Goal: Book appointment/travel/reservation

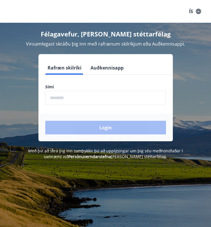
click at [70, 107] on form "Rafræn skilríki Auðkennisapp Sími ​ Login" at bounding box center [105, 101] width 134 height 80
click at [70, 100] on input "phone" at bounding box center [105, 98] width 121 height 14
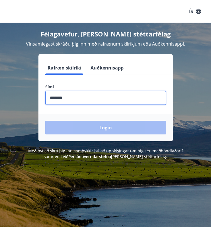
type input "********"
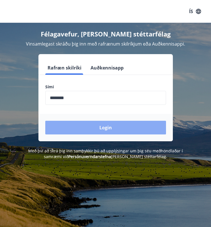
click at [89, 125] on button "Login" at bounding box center [105, 128] width 121 height 14
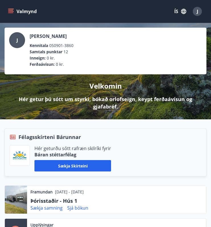
click at [13, 9] on icon "menu" at bounding box center [11, 9] width 6 height 1
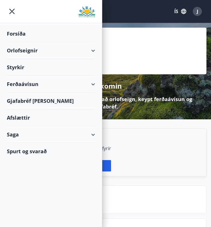
click at [90, 48] on div "Orlofseignir" at bounding box center [51, 50] width 88 height 17
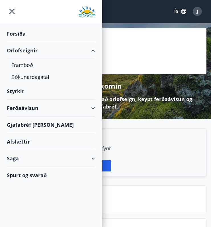
click at [88, 109] on div "Ferðaávísun" at bounding box center [51, 108] width 88 height 17
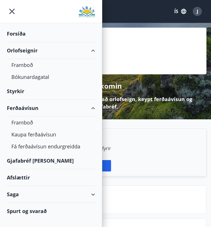
click at [31, 108] on div "Ferðaávísun" at bounding box center [51, 108] width 88 height 17
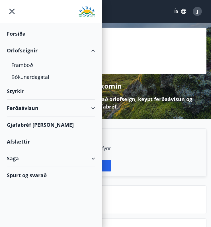
click at [31, 108] on div "Ferðaávísun" at bounding box center [51, 108] width 88 height 17
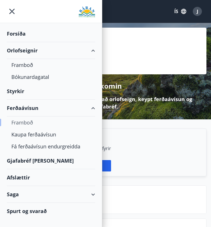
click at [28, 122] on div "Framboð" at bounding box center [50, 123] width 79 height 12
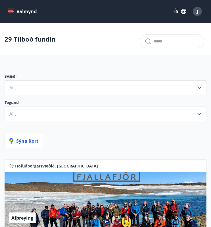
click at [9, 9] on icon "menu" at bounding box center [11, 9] width 6 height 1
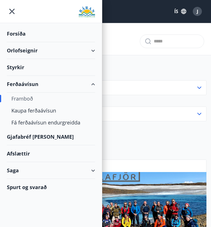
click at [25, 152] on div "Afslættir" at bounding box center [51, 153] width 88 height 17
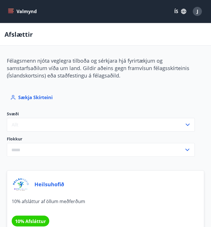
click at [12, 13] on icon "menu" at bounding box center [10, 13] width 5 height 1
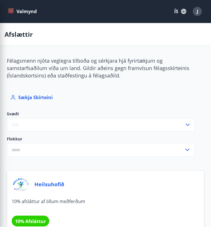
click at [115, 61] on span "Félagsmenn njóta veglegra tilboða og sérkjara hjá fyrirtækjum og samstarfsaðilu…" at bounding box center [98, 68] width 183 height 22
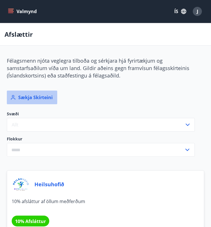
click at [36, 97] on button "Sækja skírteini" at bounding box center [32, 98] width 50 height 14
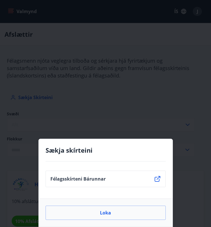
click at [60, 88] on div "Sækja skírteini Félagsskírteni Bárunnar Loka" at bounding box center [105, 113] width 211 height 227
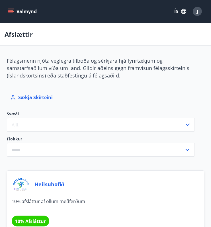
click at [13, 9] on icon "menu" at bounding box center [11, 12] width 6 height 6
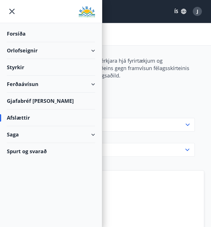
click at [60, 39] on div "Forsíða" at bounding box center [51, 33] width 88 height 17
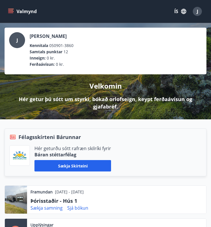
click at [13, 12] on icon "menu" at bounding box center [11, 12] width 6 height 6
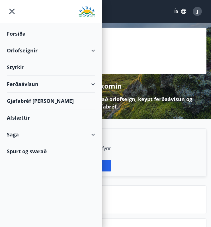
click at [87, 50] on div "Orlofseignir" at bounding box center [51, 50] width 88 height 17
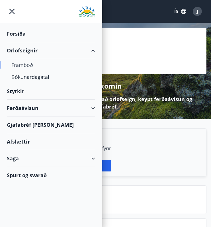
click at [26, 65] on div "Framboð" at bounding box center [50, 65] width 79 height 12
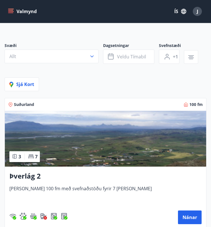
scroll to position [18, 0]
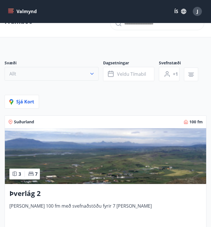
click at [64, 74] on button "Allt" at bounding box center [52, 74] width 94 height 14
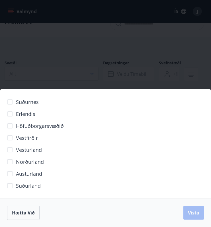
click at [53, 76] on div "Suðurnes Erlendis Höfuðborgarsvæðið [GEOGRAPHIC_DATA] [GEOGRAPHIC_DATA] [GEOGRA…" at bounding box center [105, 113] width 211 height 227
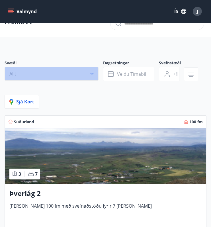
click at [42, 73] on button "Allt" at bounding box center [52, 74] width 94 height 14
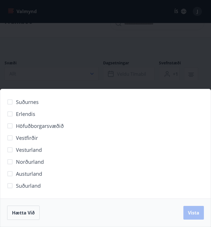
click at [29, 147] on span "Vesturland" at bounding box center [29, 149] width 26 height 7
click at [193, 215] on span "Vista" at bounding box center [193, 213] width 11 height 6
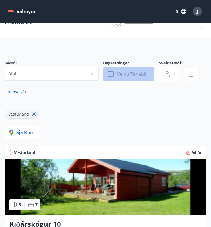
click at [140, 77] on button "Veldu tímabil" at bounding box center [128, 74] width 51 height 14
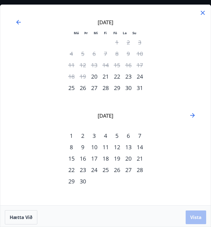
click at [115, 146] on div "12" at bounding box center [116, 147] width 11 height 11
click at [74, 156] on div "15" at bounding box center [71, 158] width 11 height 11
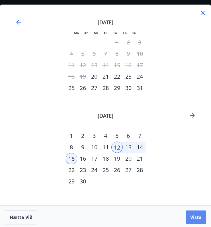
click at [198, 216] on span "Vista" at bounding box center [195, 217] width 11 height 6
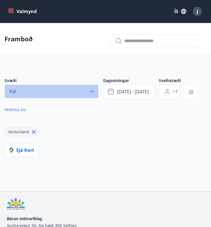
click at [77, 90] on button "Val" at bounding box center [52, 92] width 94 height 14
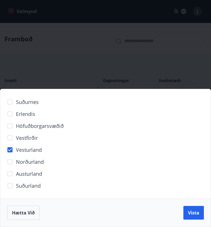
click at [23, 151] on span "Vesturland" at bounding box center [29, 149] width 26 height 7
click at [191, 214] on div "Hætta við Vista" at bounding box center [105, 213] width 197 height 14
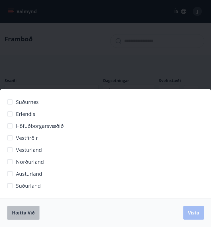
click at [23, 210] on span "Hætta við" at bounding box center [23, 213] width 23 height 6
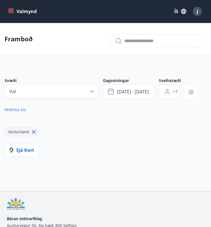
click at [66, 122] on div "Vesturland" at bounding box center [106, 128] width 202 height 16
click at [33, 131] on icon at bounding box center [34, 132] width 6 height 6
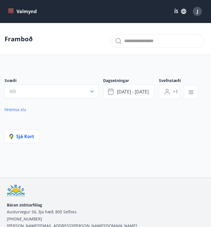
click at [52, 125] on div "Svæði Allt Dagsetningar [DATE] - [DATE] Svefnstæði +1 Hreinsa síu" at bounding box center [106, 104] width 202 height 52
click at [170, 88] on button "+1" at bounding box center [169, 92] width 21 height 14
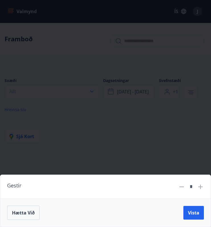
click at [150, 121] on div "Gestir * Hætta við Vista" at bounding box center [105, 113] width 211 height 227
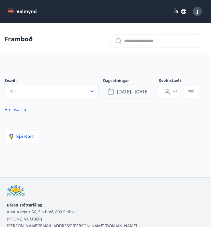
click at [138, 96] on button "[DATE] - [DATE]" at bounding box center [128, 92] width 51 height 14
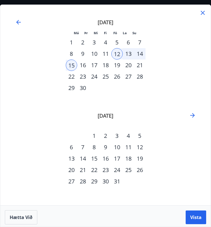
click at [117, 55] on div "12" at bounding box center [116, 53] width 11 height 11
click at [137, 54] on div "14" at bounding box center [139, 53] width 11 height 11
click at [194, 216] on span "Vista" at bounding box center [195, 217] width 11 height 6
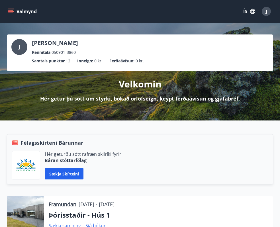
click at [11, 10] on icon "menu" at bounding box center [11, 12] width 6 height 6
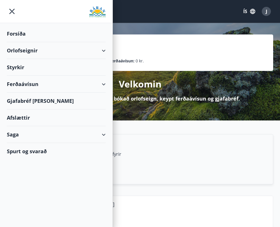
click at [56, 52] on div "Orlofseignir" at bounding box center [56, 50] width 99 height 17
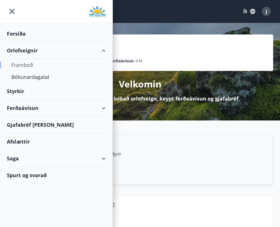
click at [38, 66] on div "Framboð" at bounding box center [56, 65] width 90 height 12
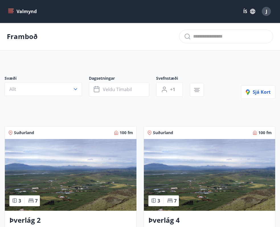
click at [16, 11] on button "Valmynd" at bounding box center [23, 11] width 32 height 10
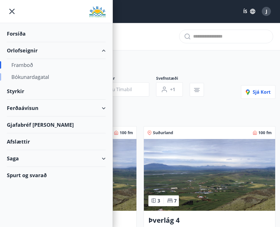
click at [49, 77] on div "Bókunardagatal" at bounding box center [56, 77] width 90 height 12
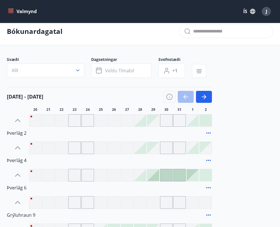
scroll to position [5, 0]
click at [61, 71] on button "Allt" at bounding box center [45, 70] width 77 height 14
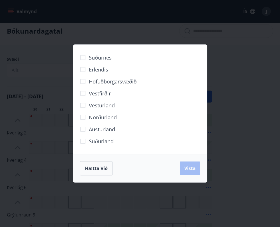
click at [107, 104] on span "Vesturland" at bounding box center [102, 105] width 26 height 7
click at [190, 169] on span "Vista" at bounding box center [189, 168] width 11 height 6
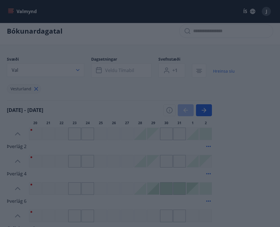
scroll to position [1, 0]
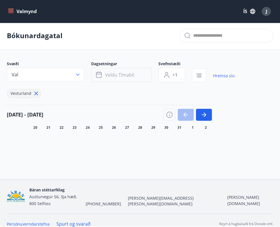
click at [129, 74] on span "Veldu tímabil" at bounding box center [119, 75] width 29 height 6
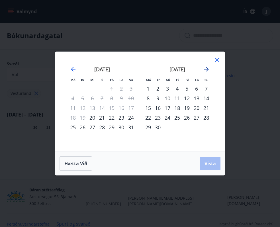
click at [204, 68] on icon "Move forward to switch to the next month." at bounding box center [206, 69] width 7 height 7
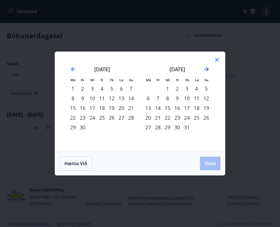
click at [206, 70] on icon "Move forward to switch to the next month." at bounding box center [206, 69] width 7 height 7
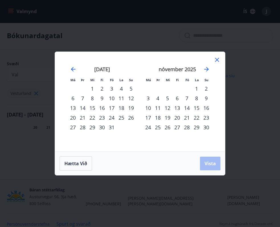
click at [185, 99] on div "7" at bounding box center [187, 98] width 10 height 10
click at [206, 98] on div "9" at bounding box center [206, 98] width 10 height 10
click at [209, 162] on span "Vista" at bounding box center [210, 163] width 11 height 6
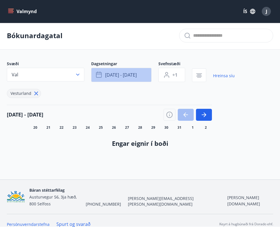
click at [145, 76] on button "nóv 07 - nóv 09" at bounding box center [121, 75] width 60 height 14
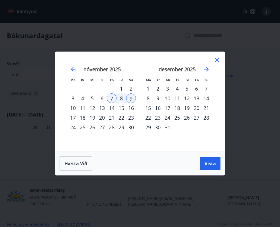
click at [115, 98] on div "7" at bounding box center [112, 98] width 10 height 10
click at [70, 106] on div "10" at bounding box center [73, 108] width 10 height 10
click at [203, 162] on button "Vista" at bounding box center [210, 164] width 21 height 14
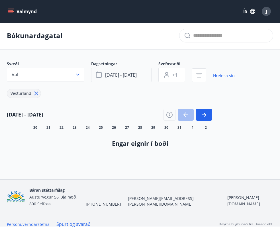
click at [107, 77] on span "nóv 07 - nóv 10" at bounding box center [121, 75] width 32 height 6
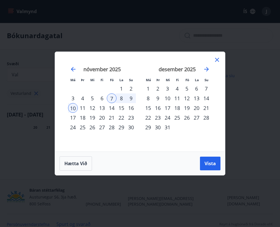
click at [105, 99] on div "6" at bounding box center [102, 98] width 10 height 10
click at [205, 168] on button "Vista" at bounding box center [210, 164] width 21 height 14
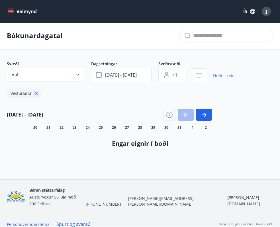
click at [219, 79] on link "Hreinsa síu" at bounding box center [224, 76] width 22 height 13
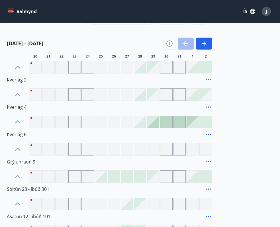
scroll to position [56, 0]
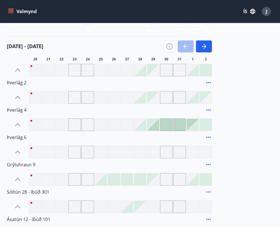
click at [157, 125] on div at bounding box center [153, 125] width 12 height 12
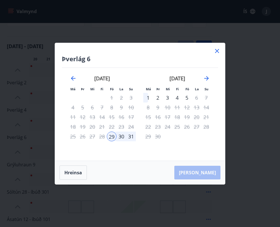
click at [215, 49] on icon at bounding box center [217, 51] width 7 height 7
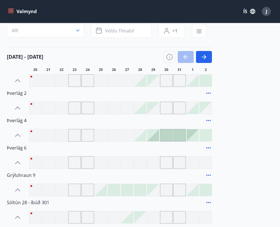
scroll to position [44, 0]
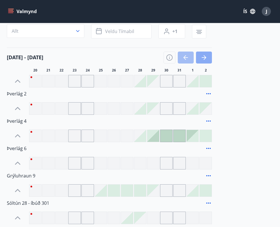
click at [205, 54] on icon "button" at bounding box center [204, 57] width 7 height 7
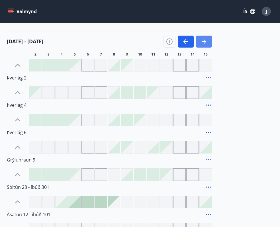
scroll to position [56, 0]
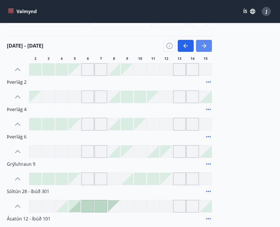
click at [204, 43] on icon "button" at bounding box center [204, 45] width 7 height 7
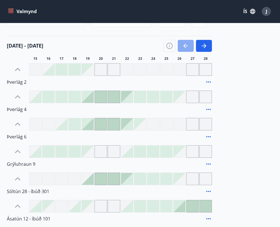
click at [188, 43] on icon "button" at bounding box center [185, 45] width 7 height 7
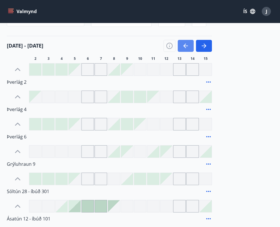
click at [188, 43] on icon "button" at bounding box center [185, 45] width 7 height 7
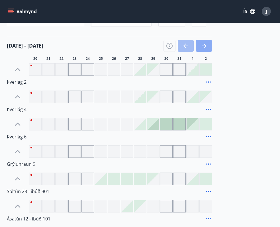
click at [206, 44] on icon "button" at bounding box center [204, 45] width 7 height 7
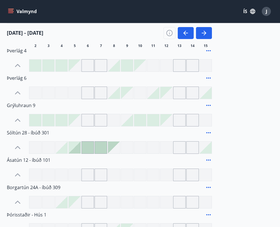
scroll to position [95, 0]
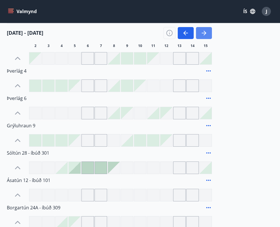
click at [207, 34] on icon "button" at bounding box center [204, 33] width 7 height 7
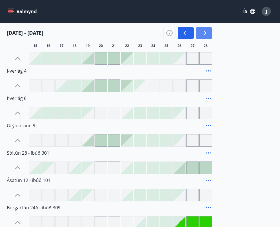
click at [207, 34] on icon "button" at bounding box center [204, 33] width 7 height 7
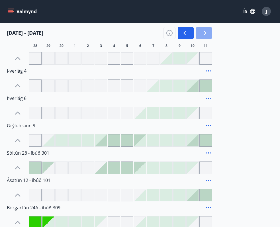
click at [207, 34] on icon "button" at bounding box center [204, 33] width 7 height 7
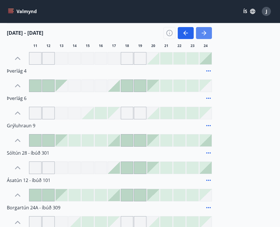
click at [207, 34] on icon "button" at bounding box center [204, 33] width 7 height 7
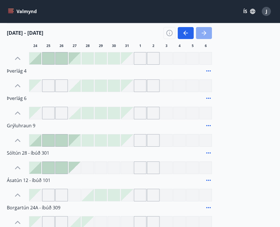
click at [207, 34] on icon "button" at bounding box center [204, 33] width 7 height 7
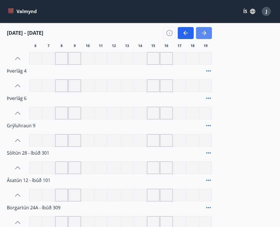
click at [207, 34] on icon "button" at bounding box center [204, 33] width 7 height 7
